Goal: Find specific page/section: Find specific page/section

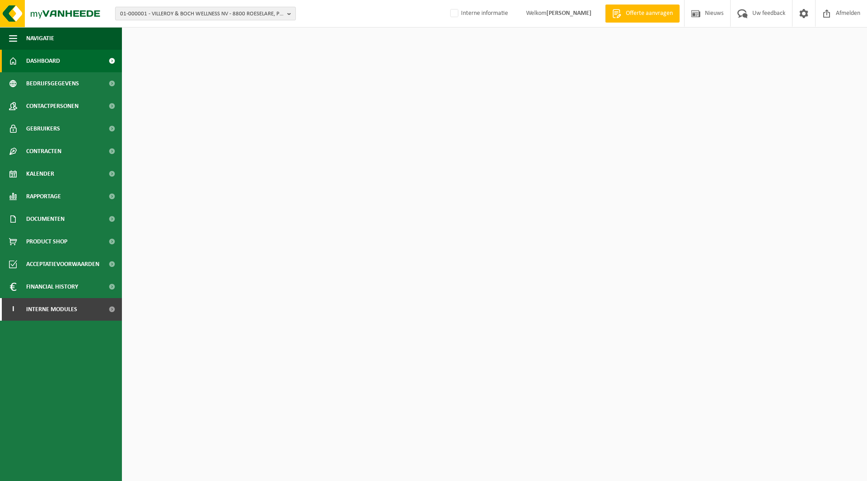
click at [200, 18] on span "01-000001 - VILLEROY & BOCH WELLNESS NV - 8800 ROESELARE, POPULIERSTRAAT 1" at bounding box center [201, 14] width 163 height 14
type input "10-993945"
drag, startPoint x: 178, startPoint y: 20, endPoint x: 171, endPoint y: 24, distance: 8.5
click at [171, 24] on div "10-993945" at bounding box center [206, 27] width 180 height 14
drag, startPoint x: 164, startPoint y: 28, endPoint x: 94, endPoint y: 29, distance: 70.0
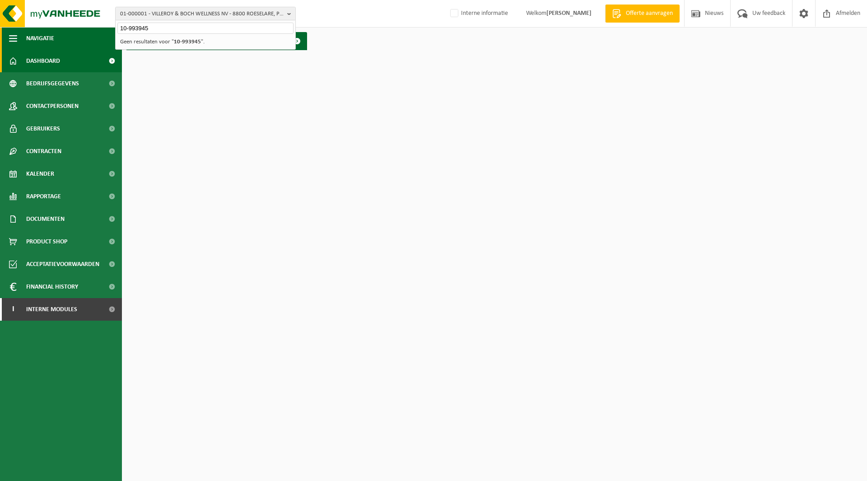
click at [94, 29] on div "01-000001 - VILLEROY & BOCH WELLNESS NV - 8800 ROESELARE, POPULIERSTRAAT 1 10-9…" at bounding box center [433, 27] width 867 height 55
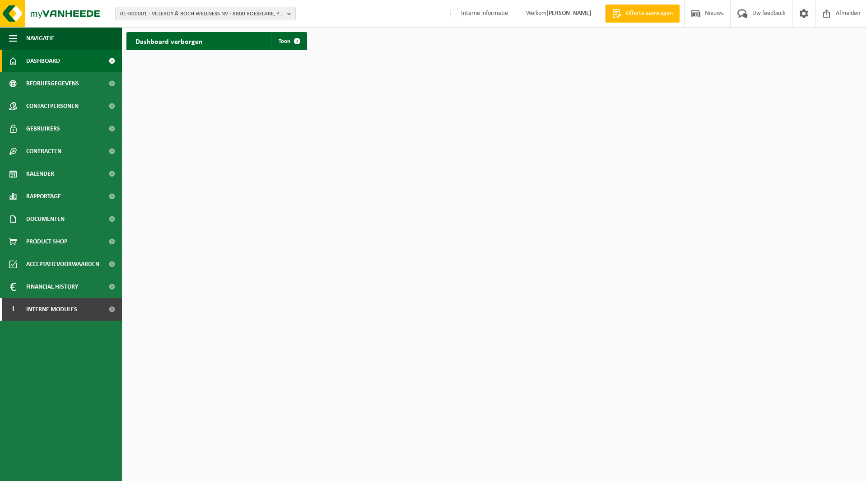
click at [136, 16] on span "01-000001 - VILLEROY & BOCH WELLNESS NV - 8800 ROESELARE, POPULIERSTRAAT 1" at bounding box center [201, 14] width 163 height 14
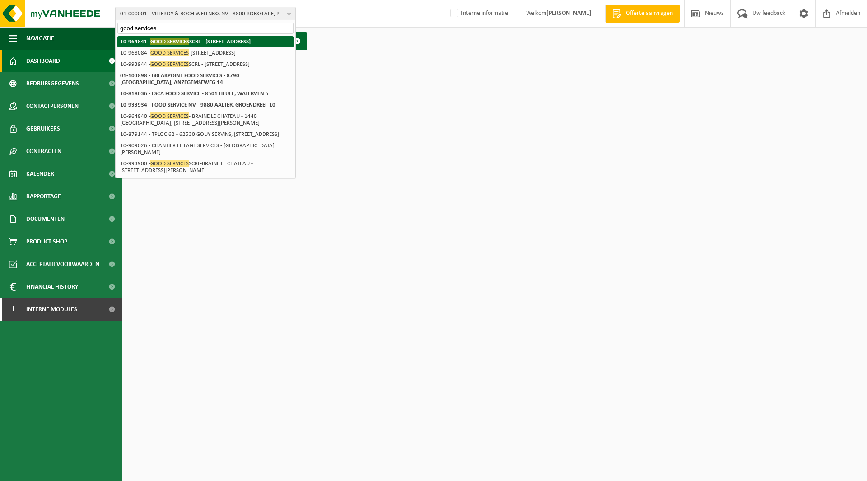
type input "good services"
click at [216, 39] on strong "10-964841 - GOOD SERVICES SCRL - 1180 UCCLE, AVENUE KERSBEEK 292" at bounding box center [185, 41] width 131 height 7
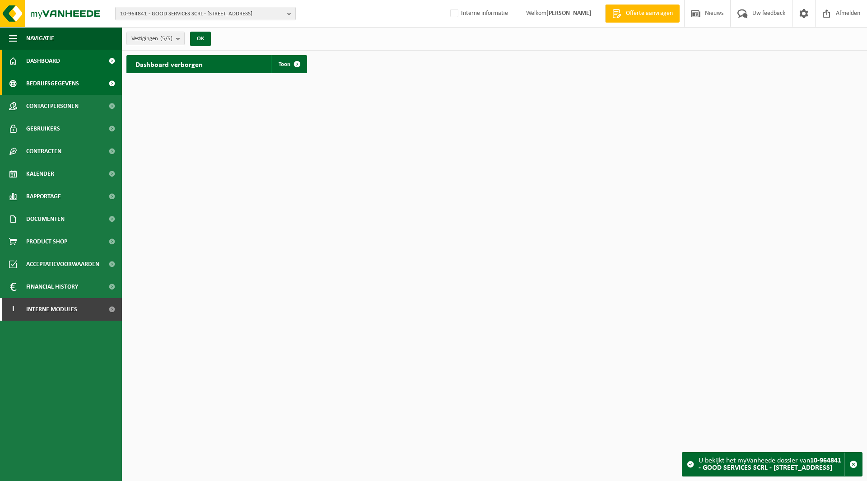
click at [59, 86] on span "Bedrijfsgegevens" at bounding box center [52, 83] width 53 height 23
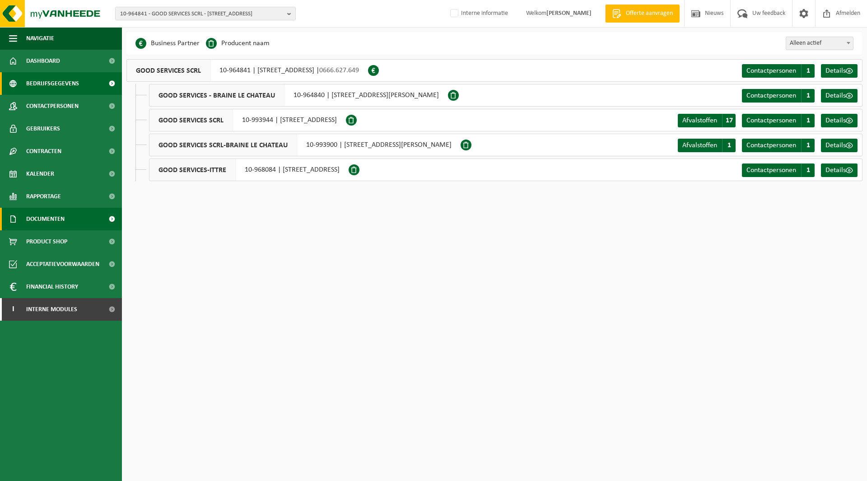
click at [60, 214] on span "Documenten" at bounding box center [45, 219] width 38 height 23
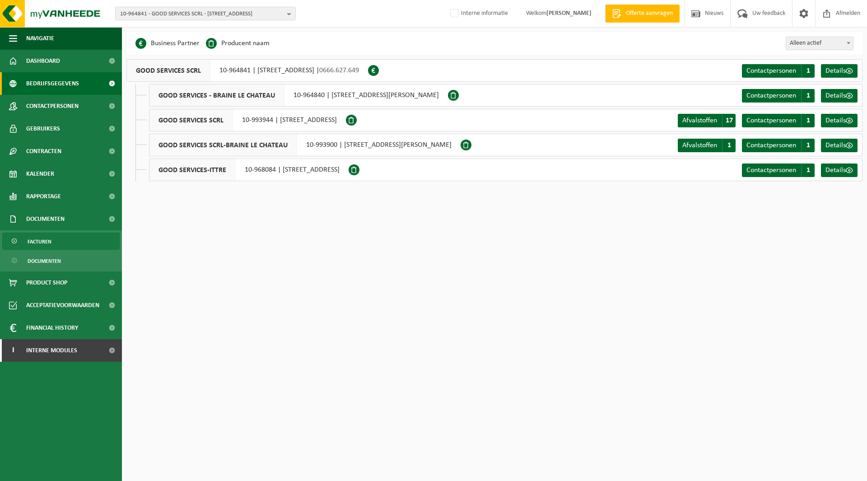
click at [49, 246] on span "Facturen" at bounding box center [40, 241] width 24 height 17
